Goal: Transaction & Acquisition: Purchase product/service

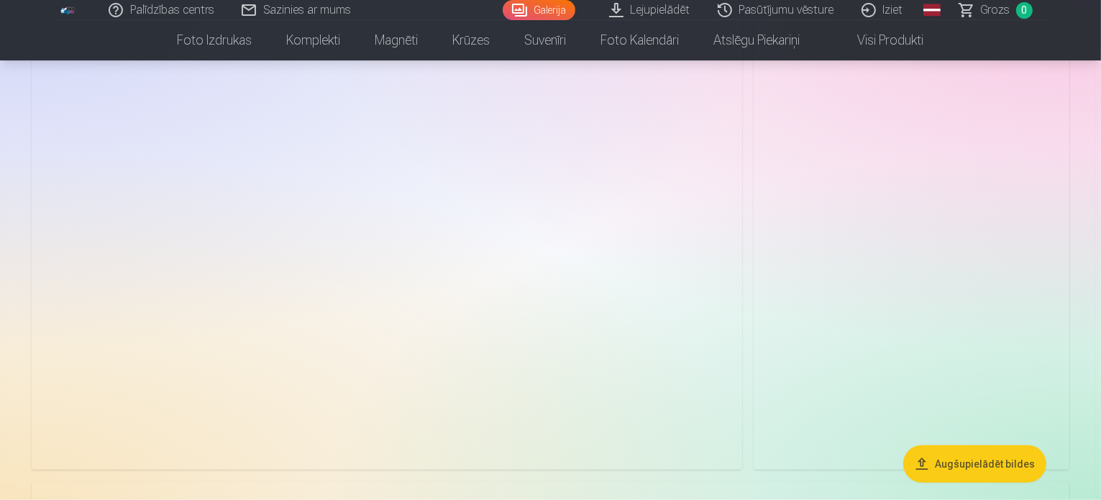
scroll to position [1655, 0]
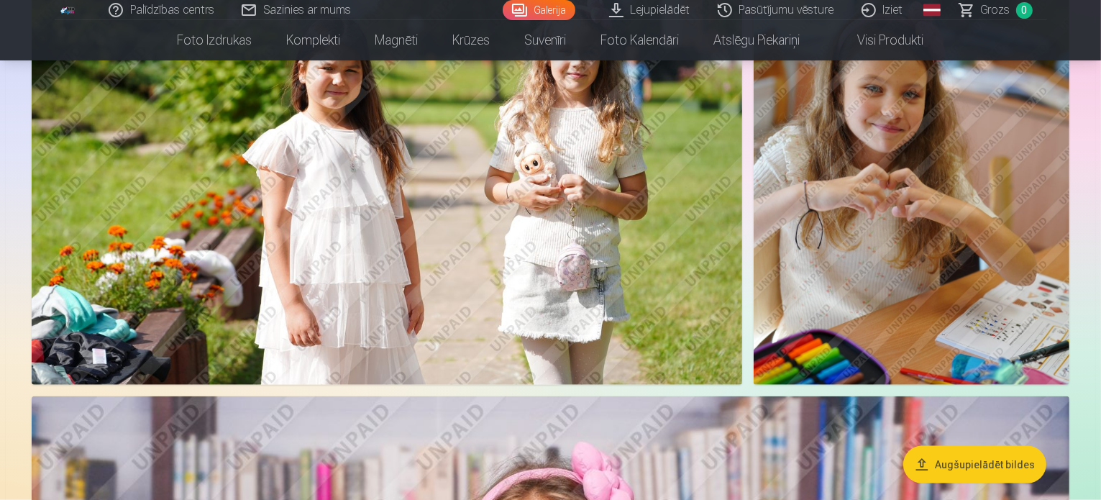
click at [914, 238] on img at bounding box center [912, 148] width 316 height 474
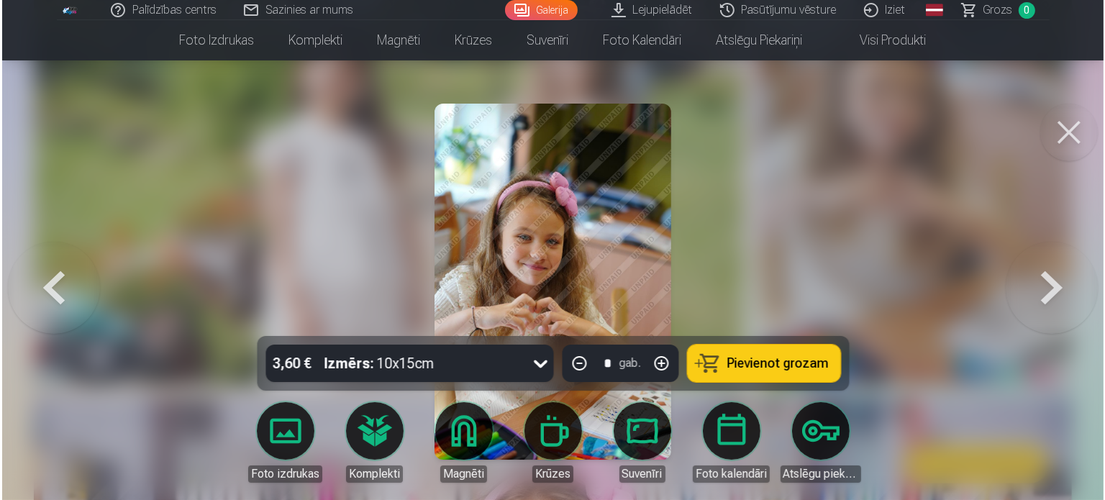
scroll to position [1659, 0]
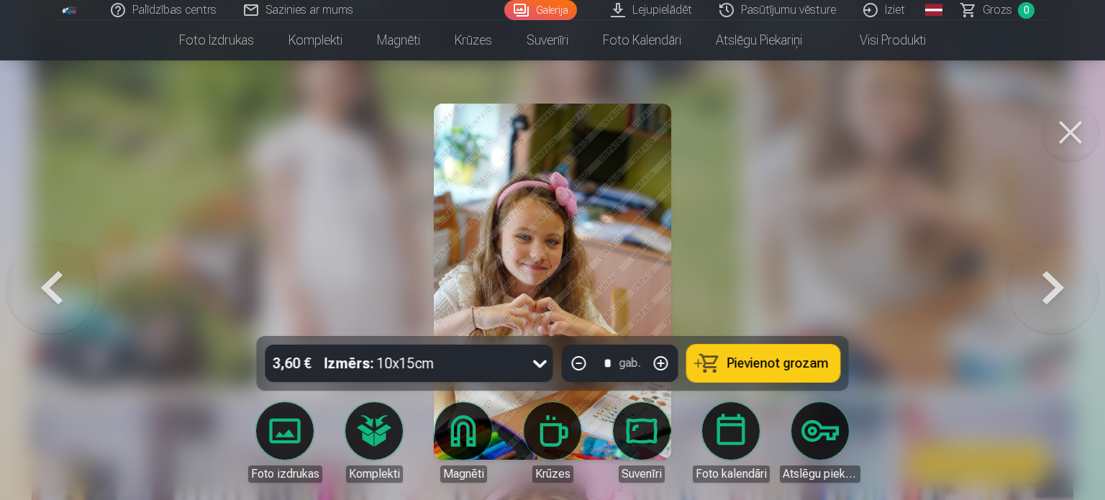
click at [1068, 132] on button at bounding box center [1071, 133] width 58 height 58
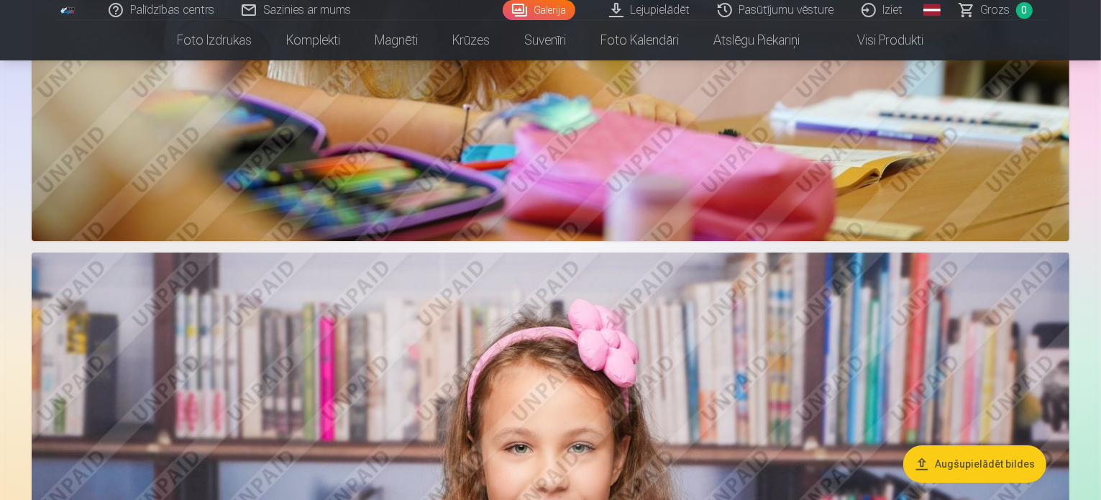
scroll to position [4389, 0]
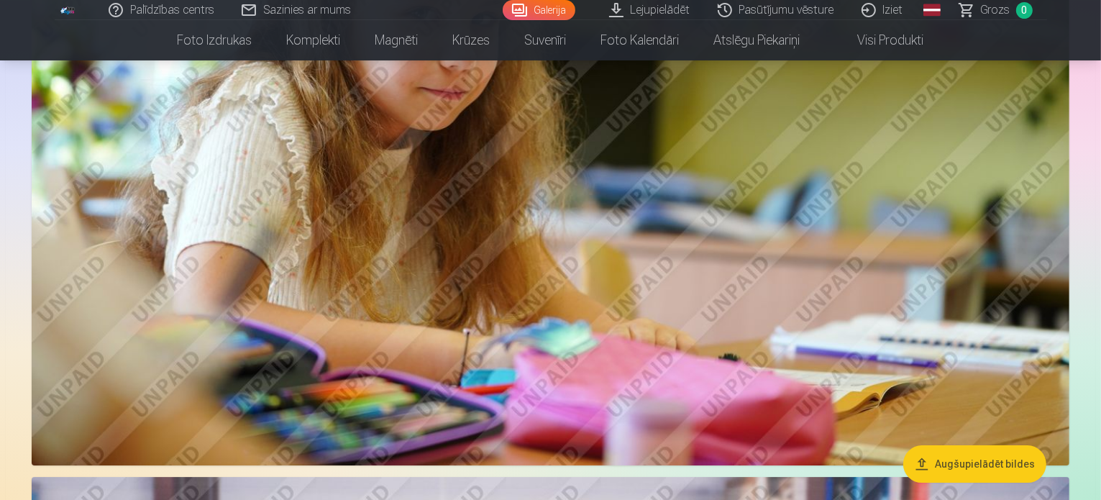
drag, startPoint x: 1099, startPoint y: 160, endPoint x: 1093, endPoint y: 131, distance: 30.2
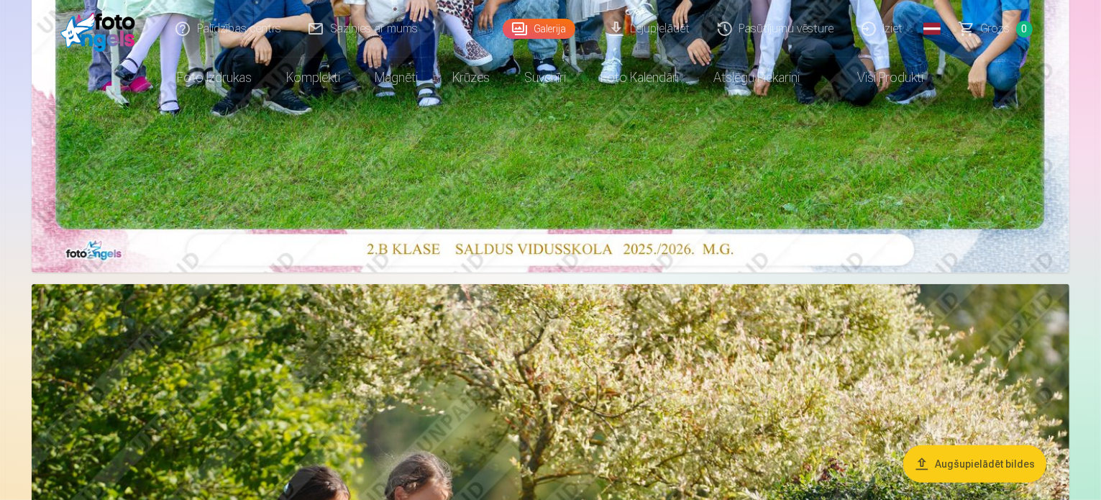
scroll to position [0, 0]
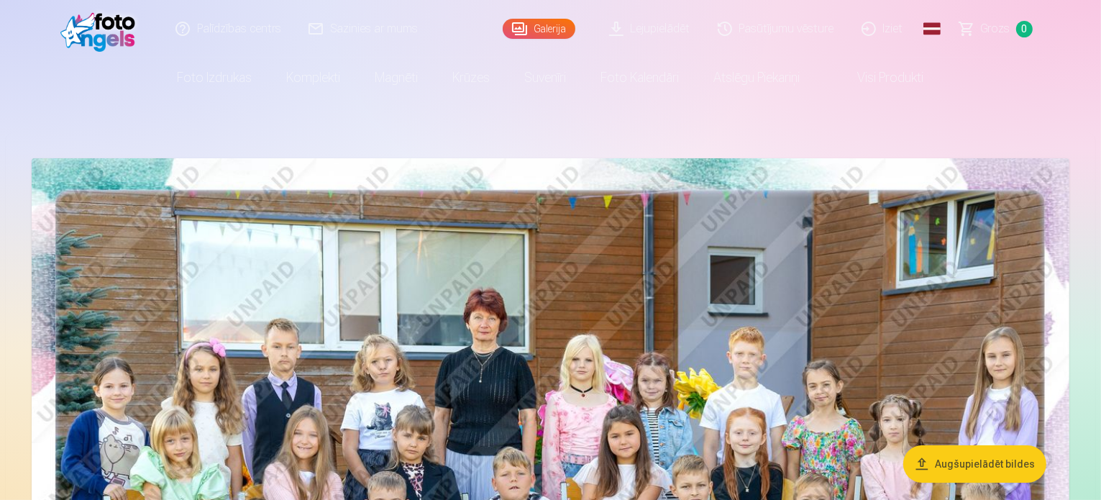
click at [1078, 88] on nav "Foto izdrukas Augstas kvalitātes fotoattēlu izdrukas 210 gsm papīrs, piesātināt…" at bounding box center [550, 78] width 1101 height 40
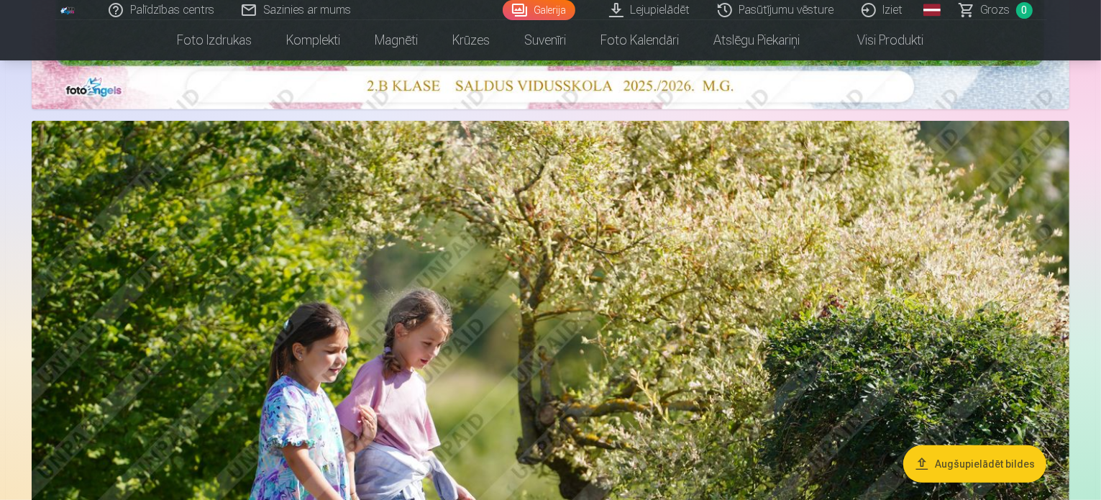
scroll to position [719, 0]
